Goal: Navigation & Orientation: Find specific page/section

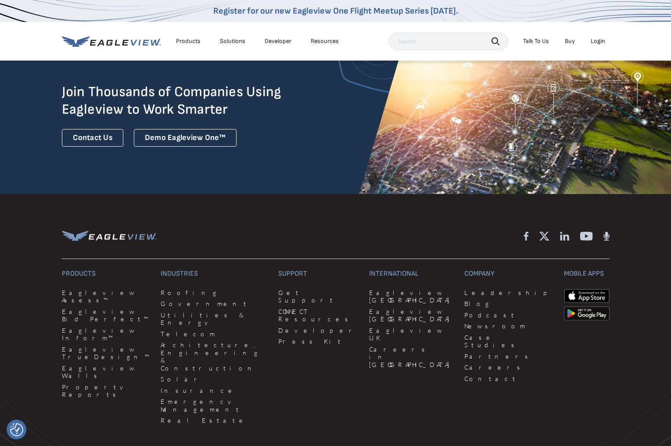
scroll to position [2253, 0]
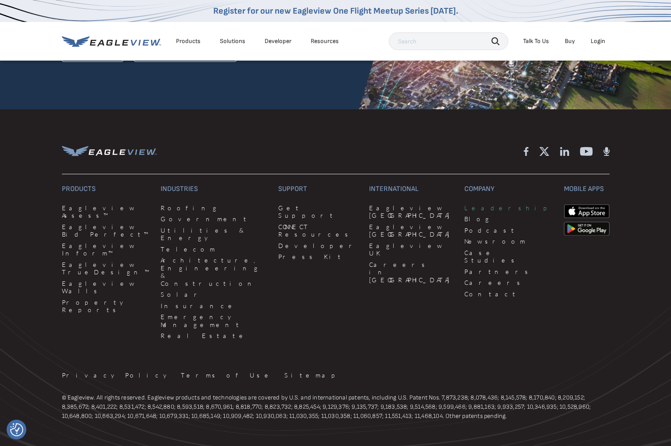
click at [464, 204] on link "Leadership" at bounding box center [508, 208] width 89 height 8
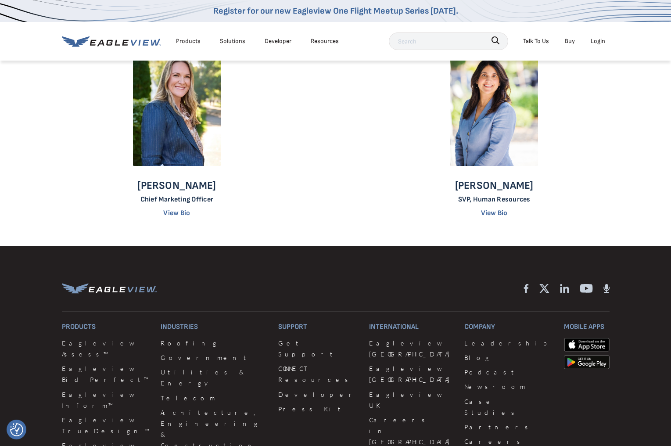
scroll to position [801, 0]
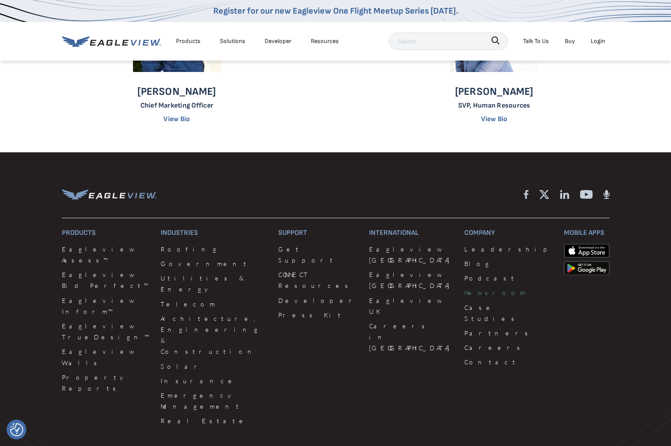
click at [464, 292] on link "Newsroom" at bounding box center [508, 292] width 89 height 11
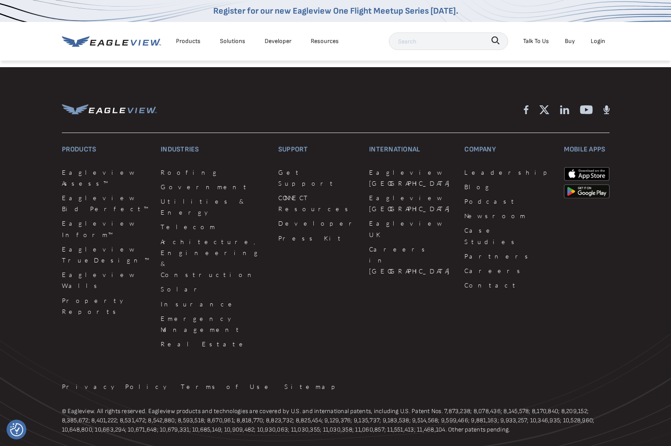
scroll to position [1079, 0]
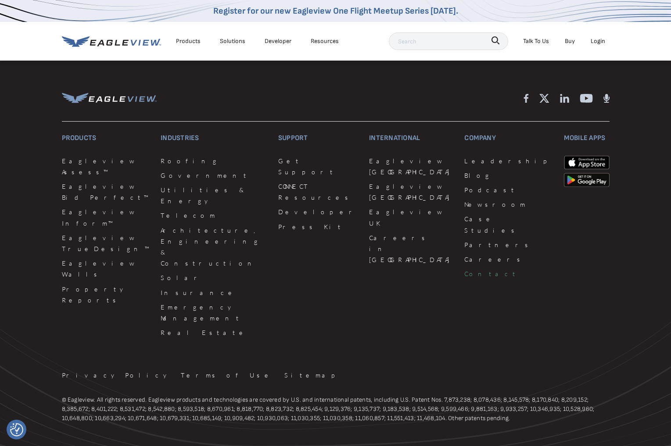
click at [464, 268] on link "Contact" at bounding box center [508, 273] width 89 height 11
